Goal: Task Accomplishment & Management: Manage account settings

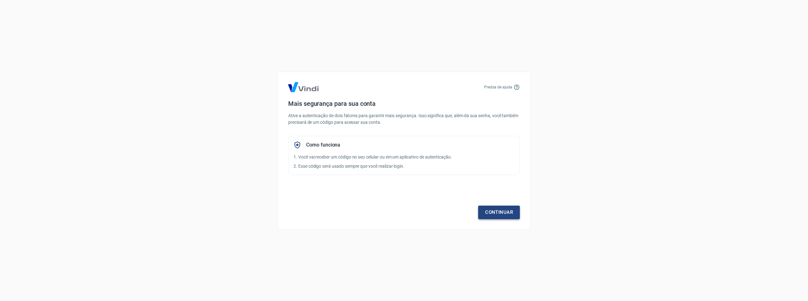
click at [499, 215] on link "Continuar" at bounding box center [499, 212] width 42 height 13
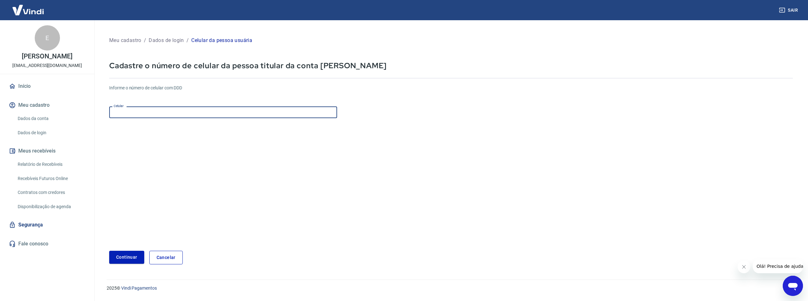
click at [201, 114] on input "Celular" at bounding box center [223, 112] width 228 height 12
type input "[PHONE_NUMBER]"
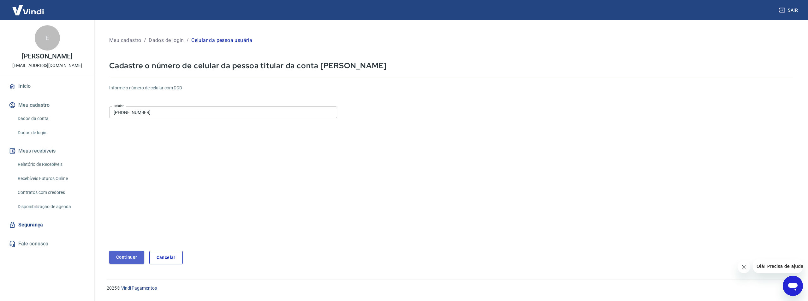
click at [123, 258] on button "Continuar" at bounding box center [126, 257] width 35 height 13
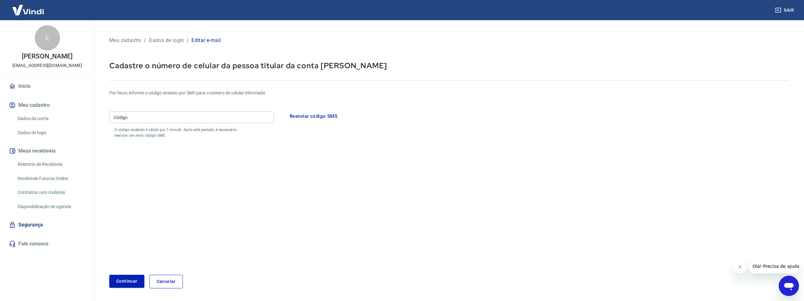
click at [177, 116] on input "Código" at bounding box center [191, 117] width 164 height 12
type input "485560"
click at [135, 279] on button "Continuar" at bounding box center [126, 281] width 35 height 13
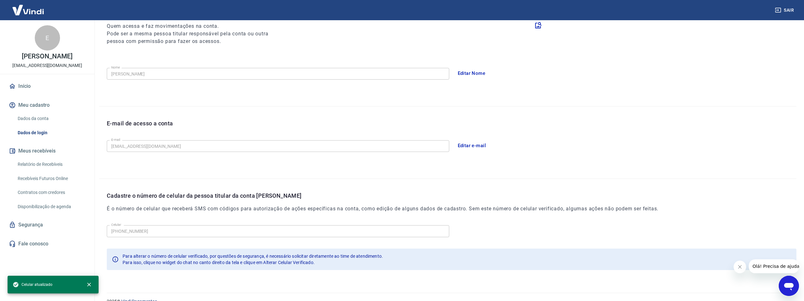
scroll to position [96, 0]
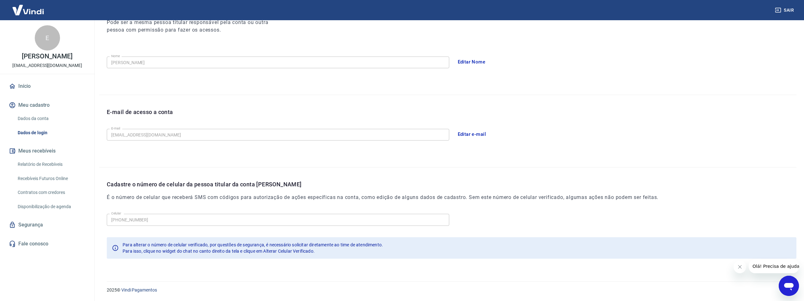
click at [740, 268] on icon "Fechar mensagem da empresa" at bounding box center [739, 266] width 5 height 5
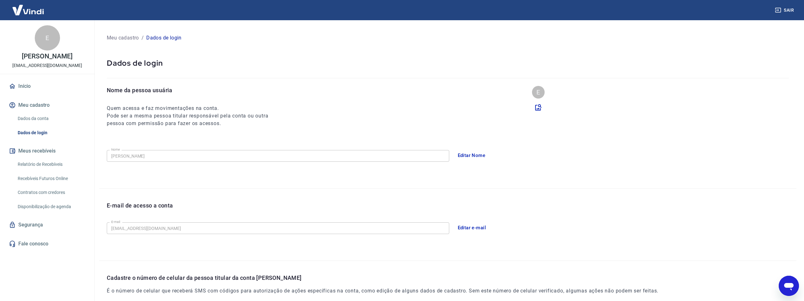
scroll to position [0, 0]
click at [37, 85] on link "Início" at bounding box center [47, 86] width 79 height 14
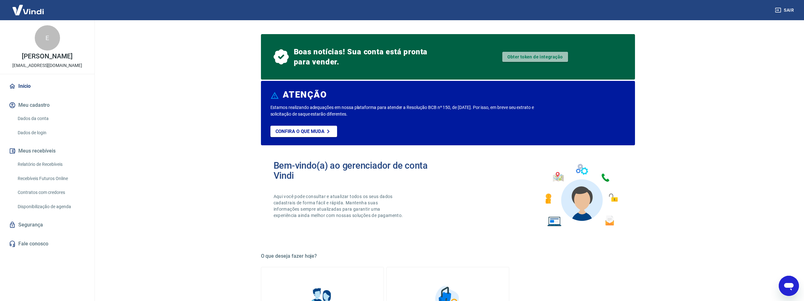
click at [530, 57] on link "Obter token de integração" at bounding box center [535, 57] width 66 height 10
click at [322, 132] on p "Confira o que muda" at bounding box center [299, 132] width 49 height 6
click at [43, 104] on button "Meu cadastro" at bounding box center [47, 105] width 79 height 14
click at [543, 54] on link "Obter token de integração" at bounding box center [535, 57] width 66 height 10
